Goal: Navigation & Orientation: Find specific page/section

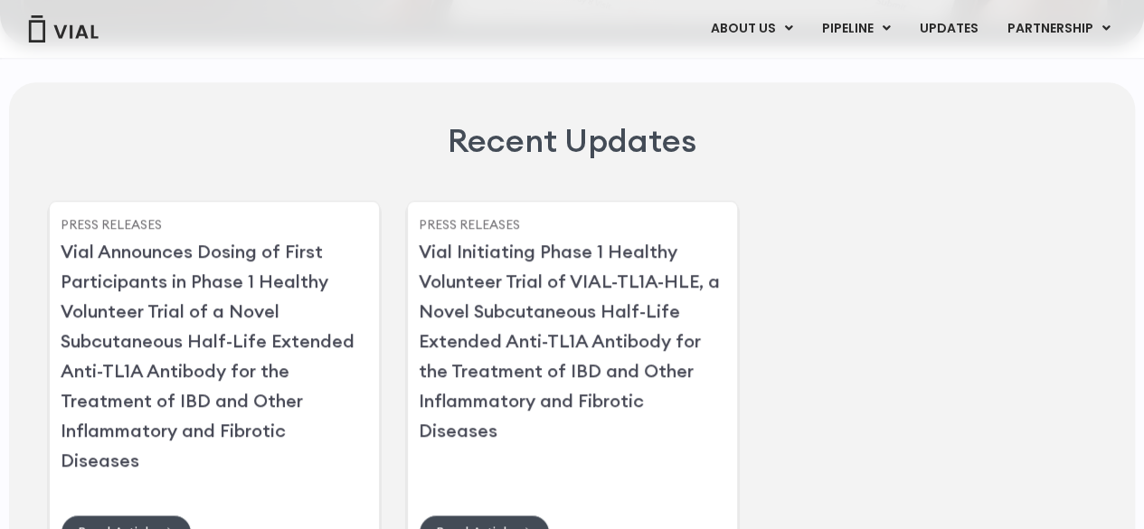
scroll to position [4076, 0]
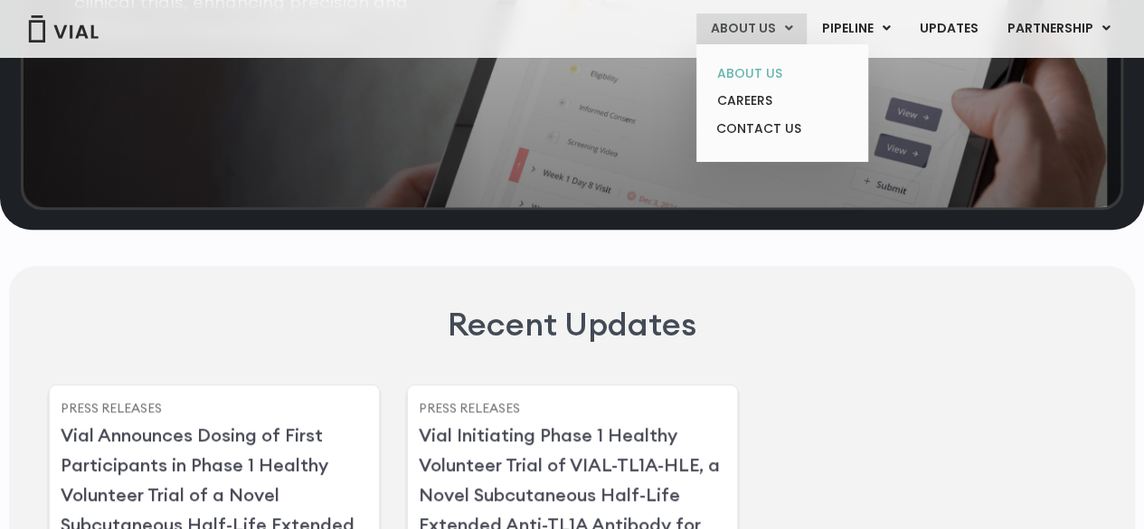
click at [764, 72] on link "ABOUT US" at bounding box center [782, 74] width 158 height 28
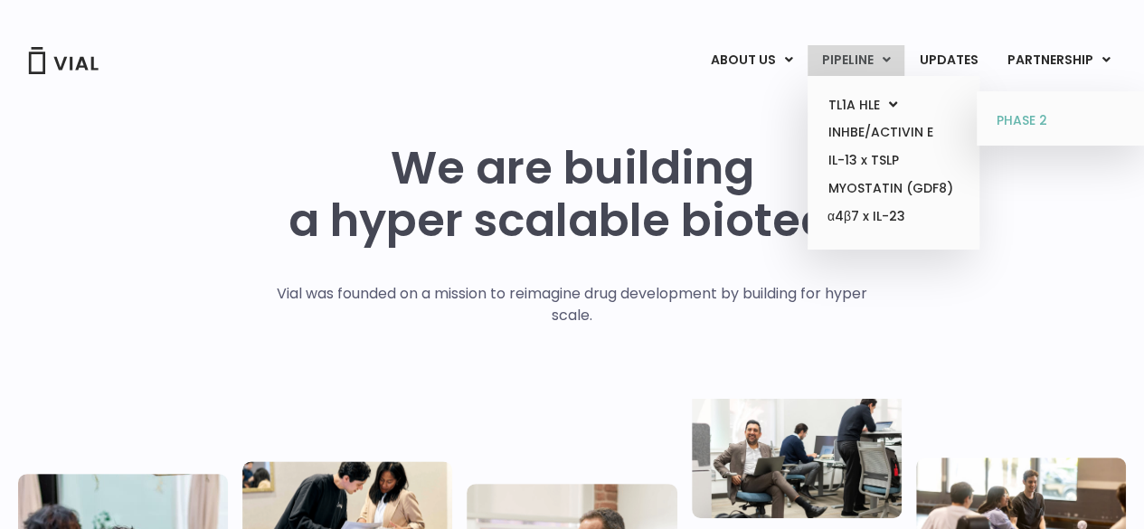
click at [1035, 117] on link "PHASE 2" at bounding box center [1062, 121] width 158 height 29
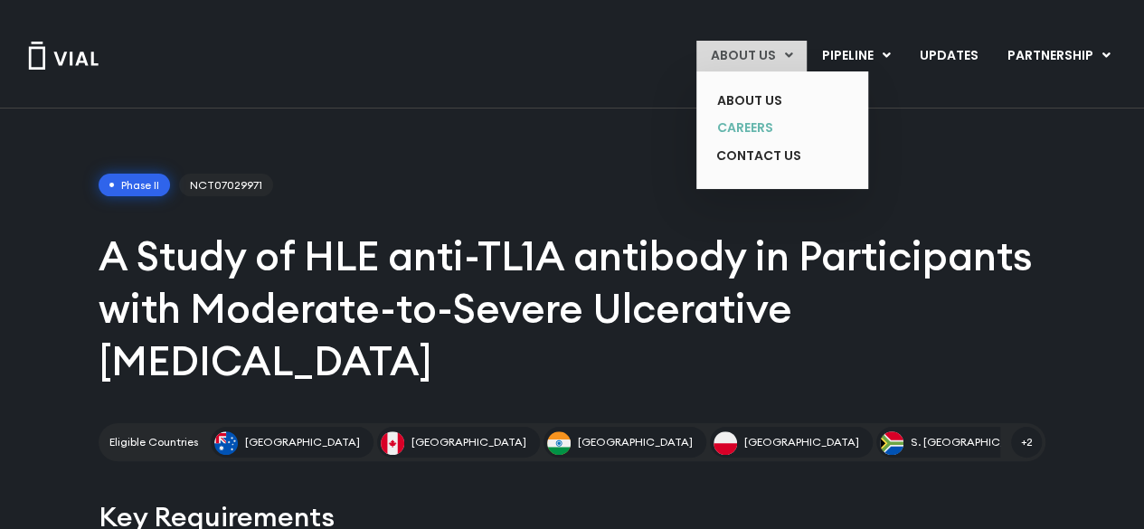
click at [759, 130] on link "CAREERS" at bounding box center [769, 128] width 132 height 28
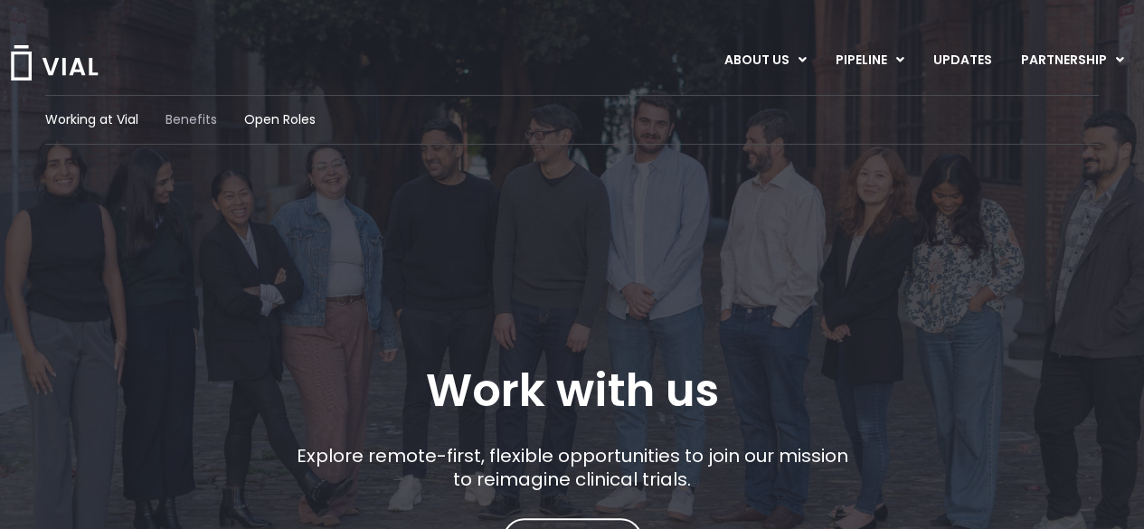
click at [172, 122] on span "Benefits" at bounding box center [191, 119] width 52 height 19
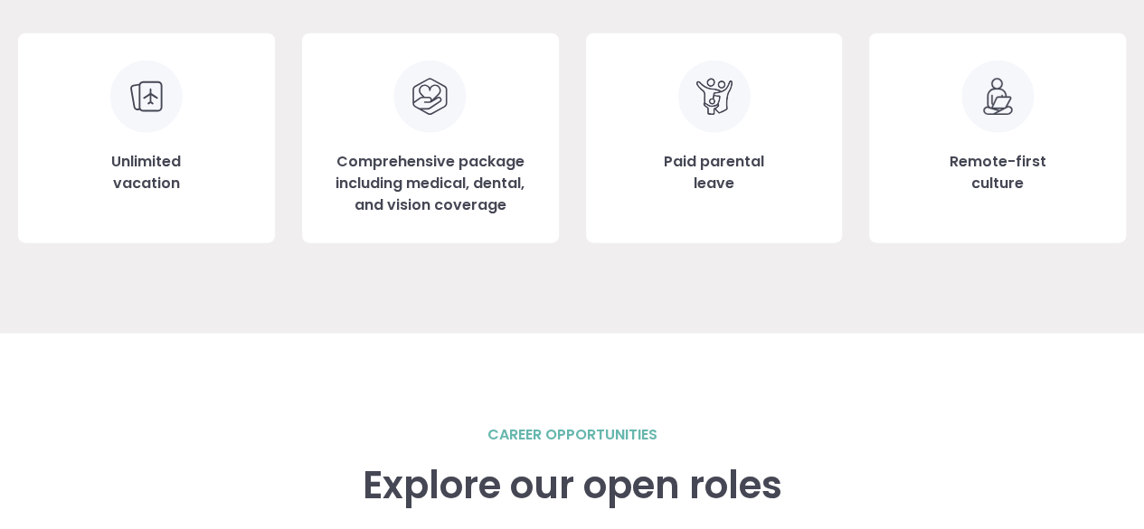
scroll to position [2133, 0]
